Goal: Task Accomplishment & Management: Manage account settings

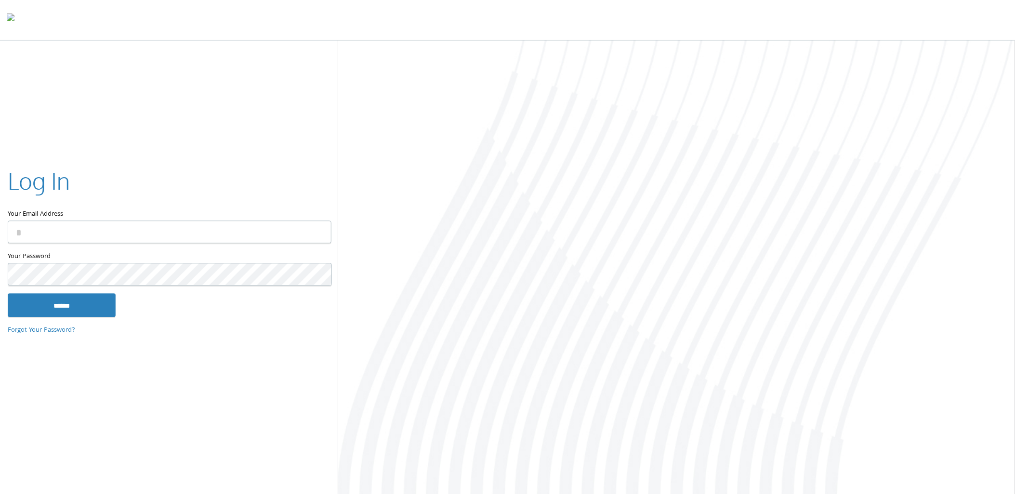
type input "**********"
click at [107, 310] on input "******" at bounding box center [62, 305] width 108 height 23
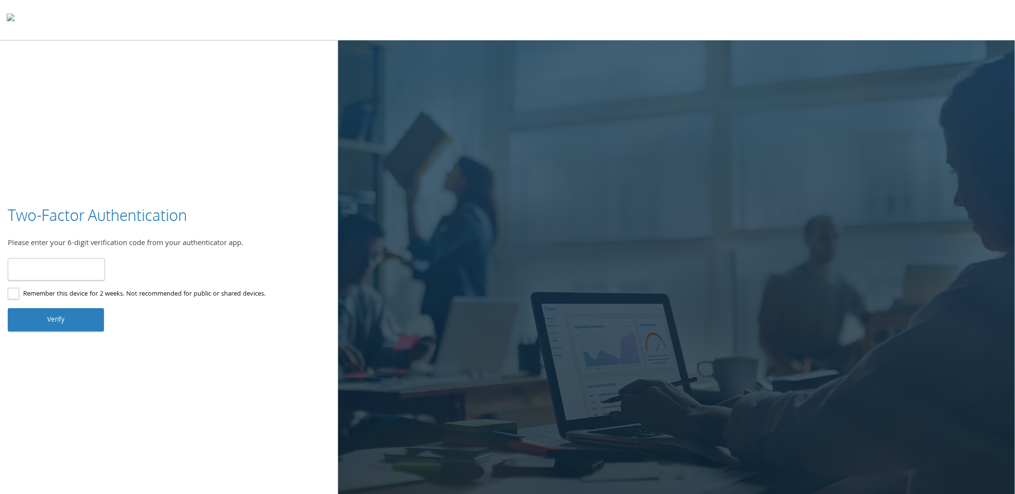
type input "******"
